Goal: Transaction & Acquisition: Subscribe to service/newsletter

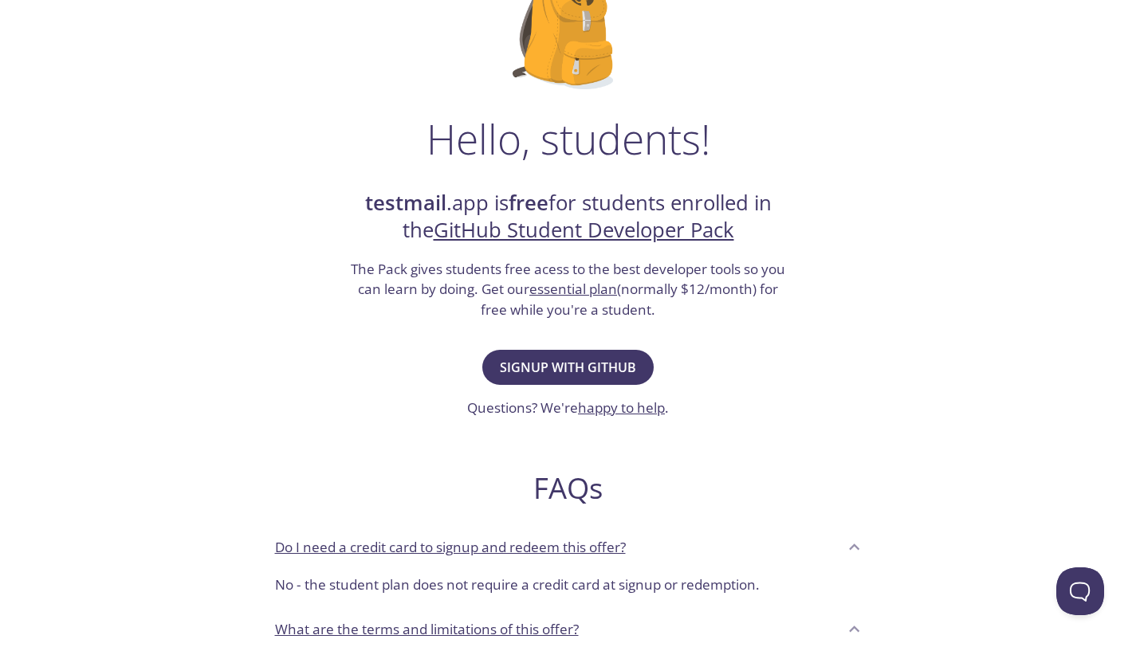
scroll to position [161, 0]
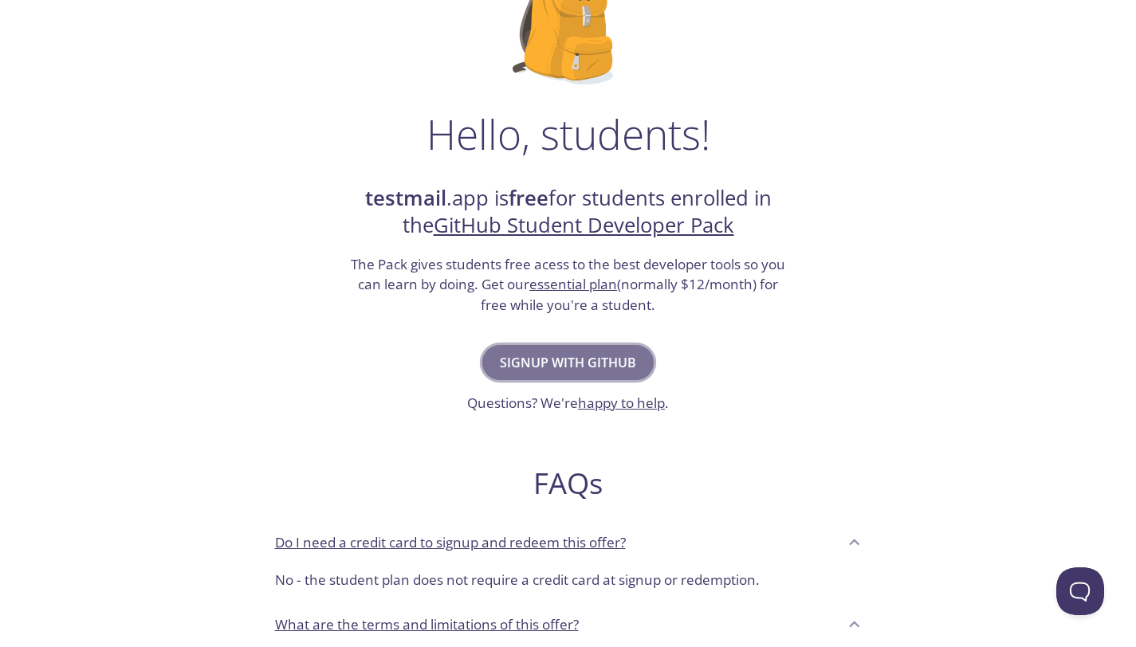
click at [533, 370] on span "Signup with GitHub" at bounding box center [568, 363] width 136 height 22
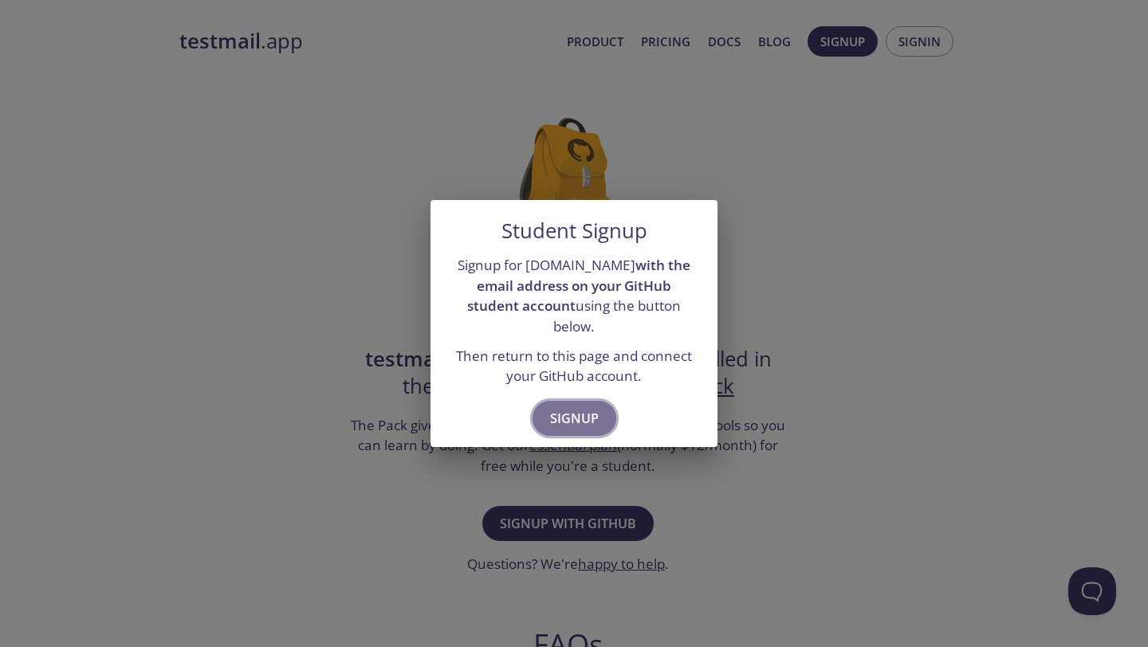
click at [566, 411] on span "Signup" at bounding box center [574, 418] width 49 height 22
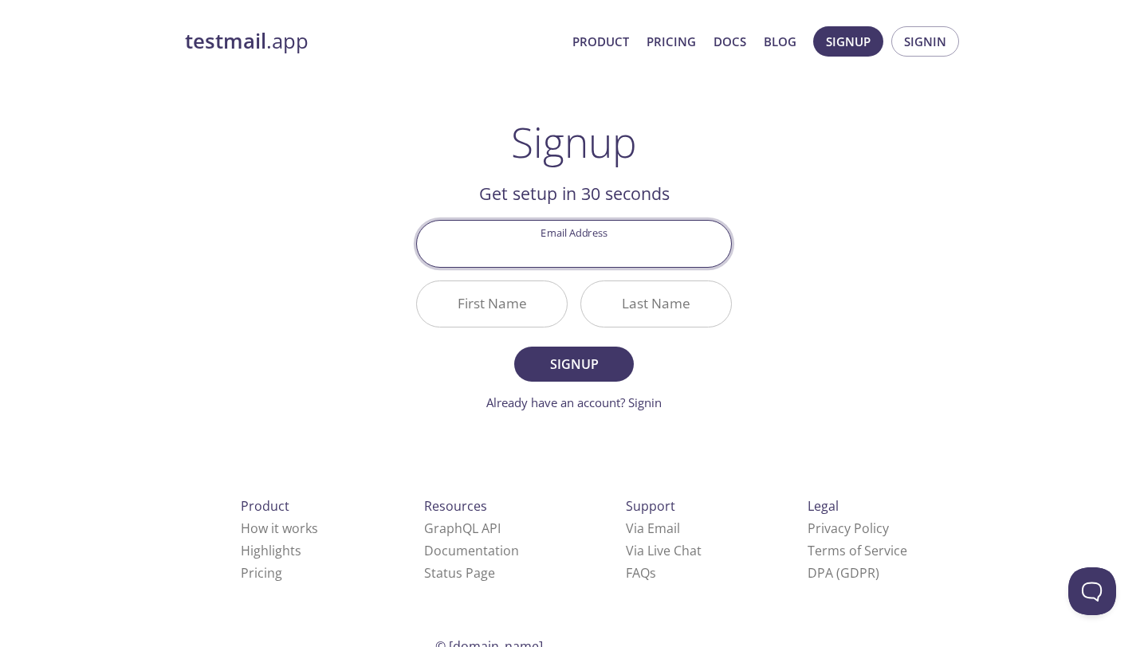
click at [592, 261] on input "Email Address" at bounding box center [574, 243] width 314 height 45
type input "[EMAIL_ADDRESS][DOMAIN_NAME]"
click at [518, 301] on input "First Name" at bounding box center [492, 303] width 150 height 45
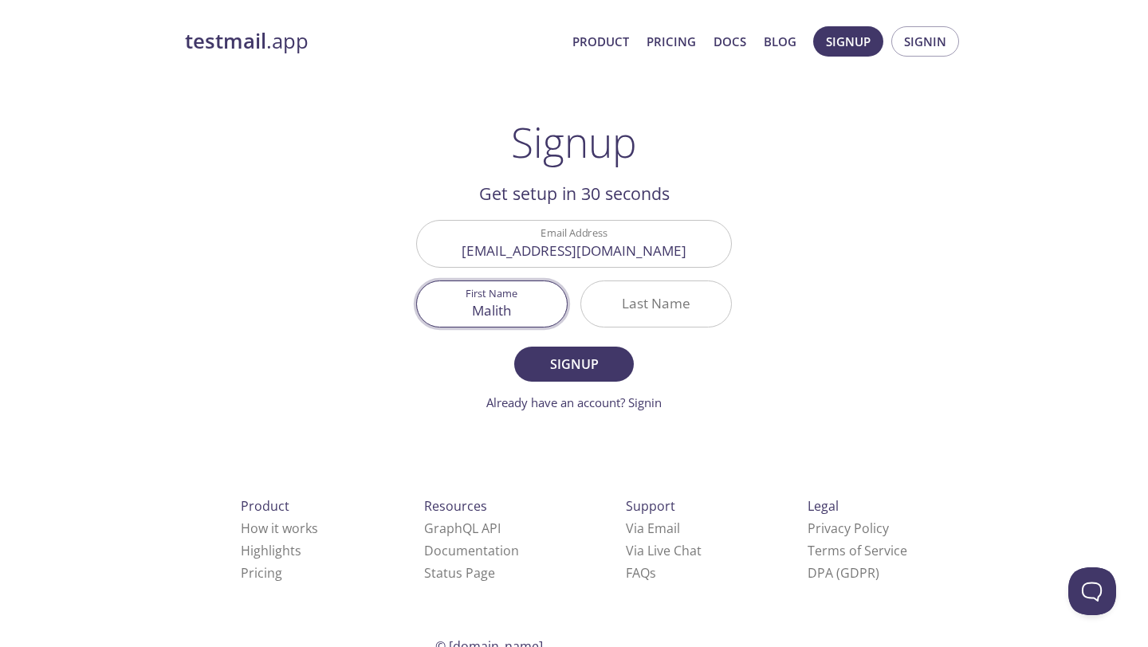
type input "Malith"
click at [612, 307] on input "Last Name" at bounding box center [656, 303] width 150 height 45
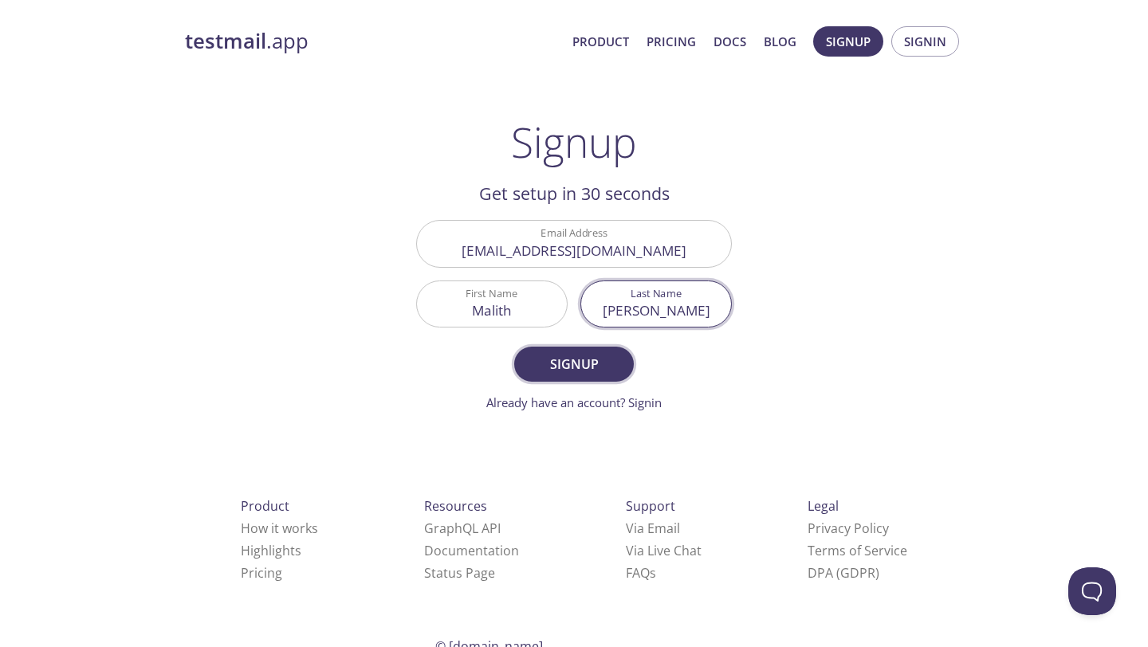
type input "[PERSON_NAME]"
click at [578, 359] on span "Signup" at bounding box center [574, 364] width 85 height 22
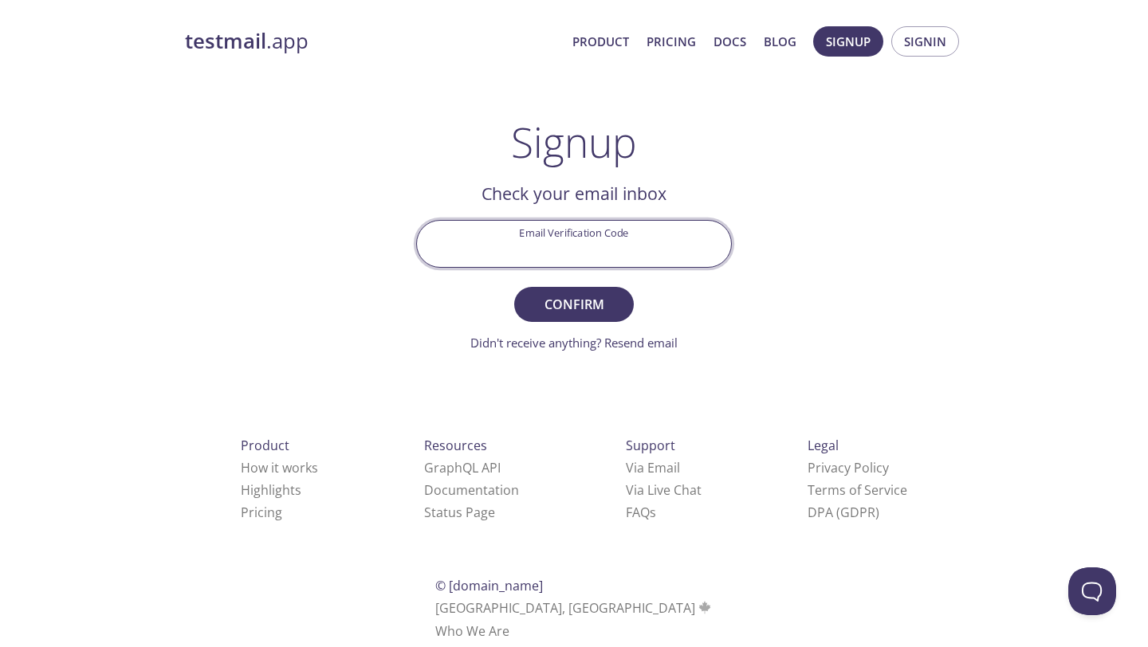
click at [653, 252] on input "Email Verification Code" at bounding box center [574, 243] width 314 height 45
paste input "Y57DM34"
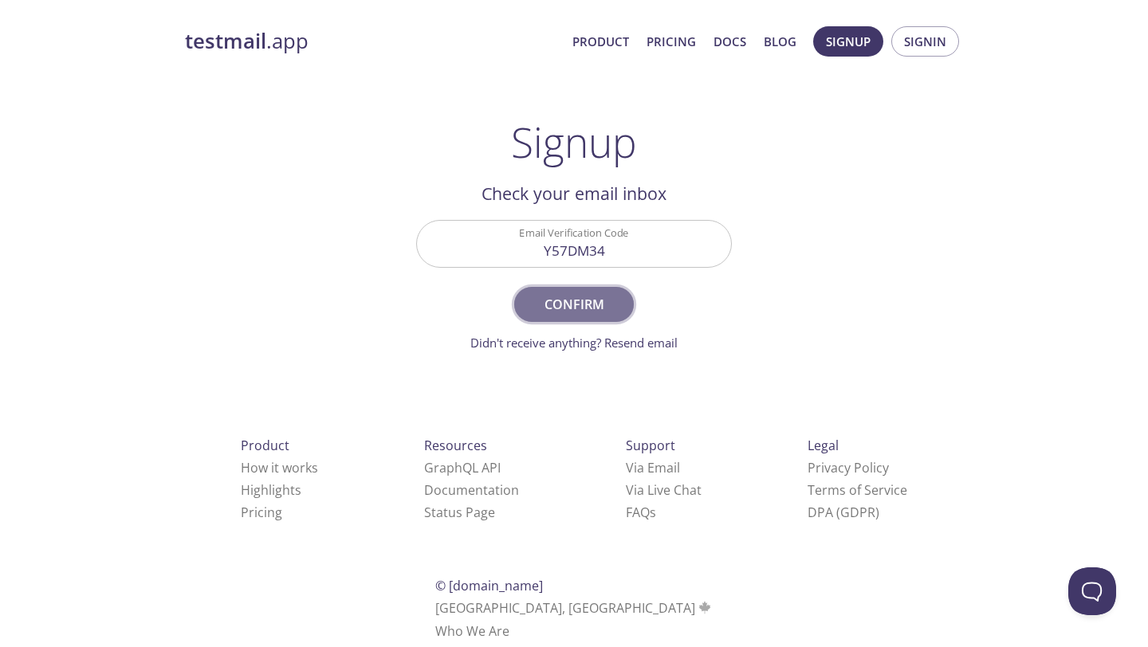
click at [616, 300] on span "Confirm" at bounding box center [574, 304] width 85 height 22
type input "Y57DM34"
click at [616, 300] on span "Confirm" at bounding box center [574, 304] width 85 height 22
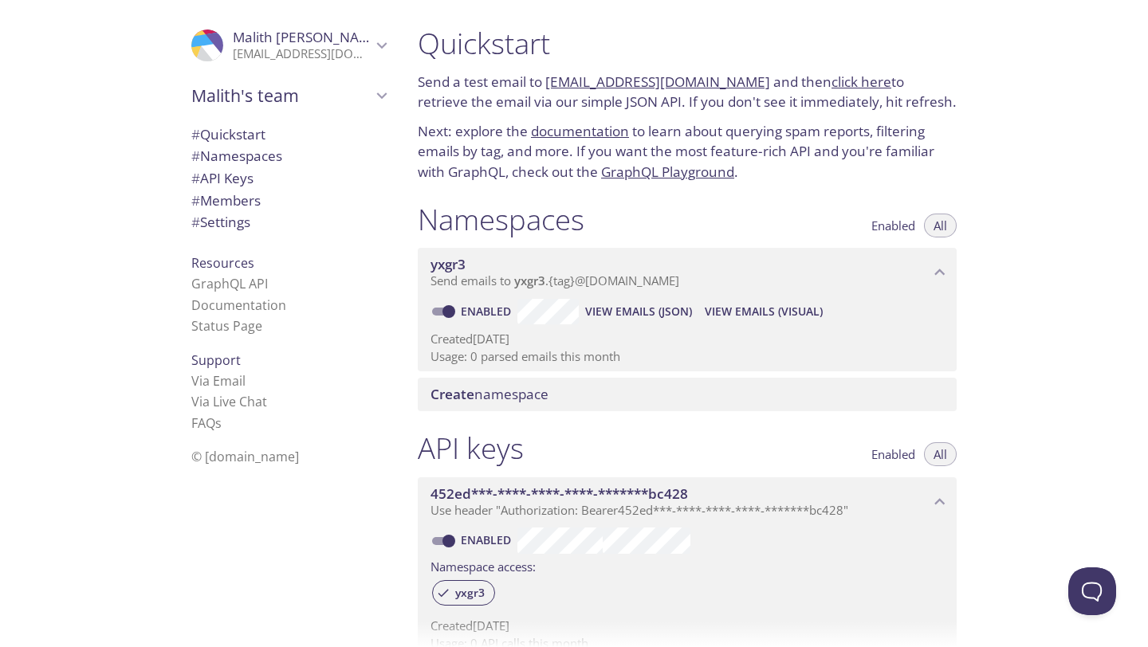
click at [329, 91] on span "Malith's team" at bounding box center [281, 96] width 180 height 22
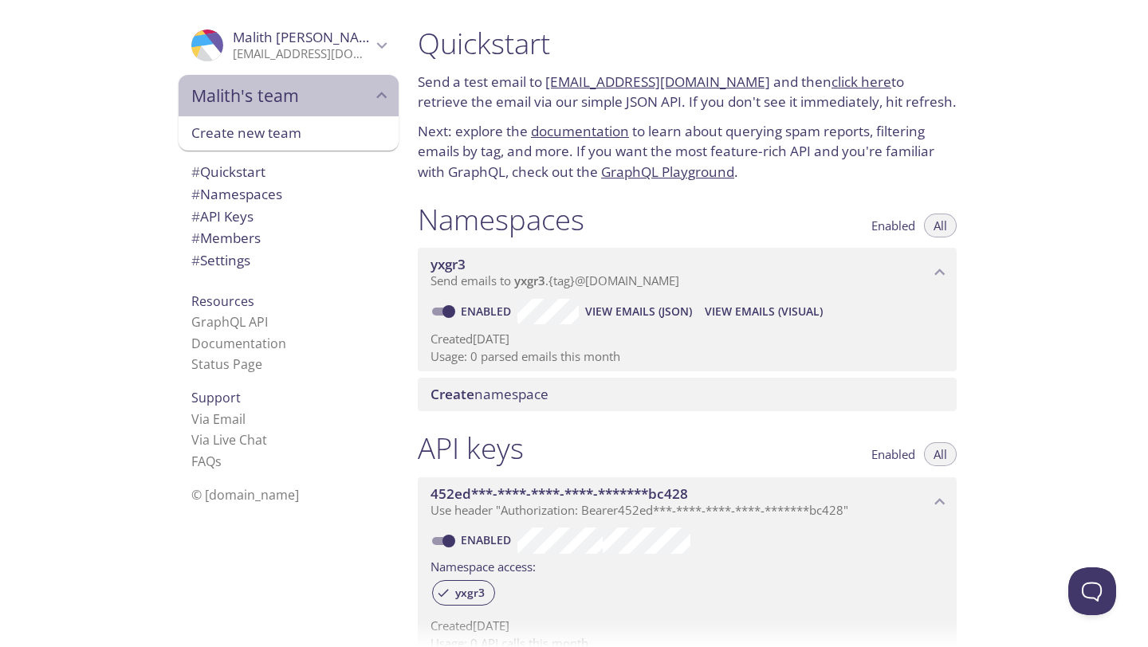
click at [329, 91] on span "Malith's team" at bounding box center [281, 96] width 180 height 22
